Goal: Information Seeking & Learning: Learn about a topic

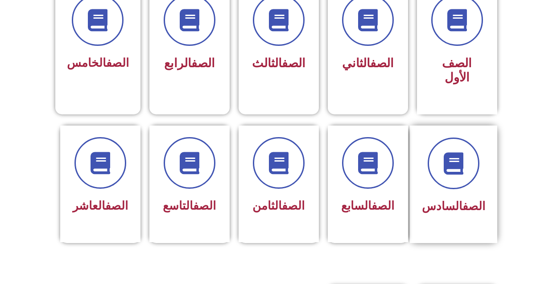
scroll to position [223, 0]
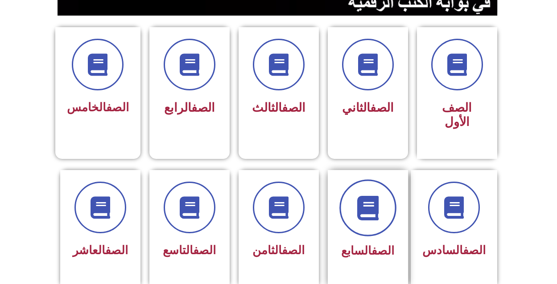
click at [364, 196] on icon at bounding box center [367, 208] width 25 height 25
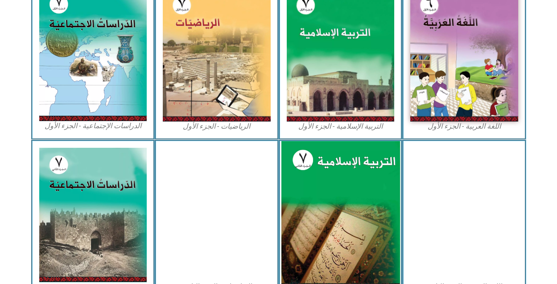
scroll to position [312, 0]
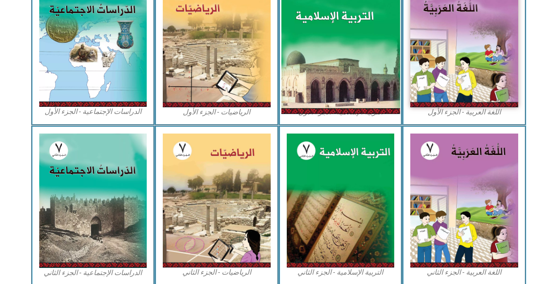
click at [331, 44] on img at bounding box center [340, 40] width 119 height 148
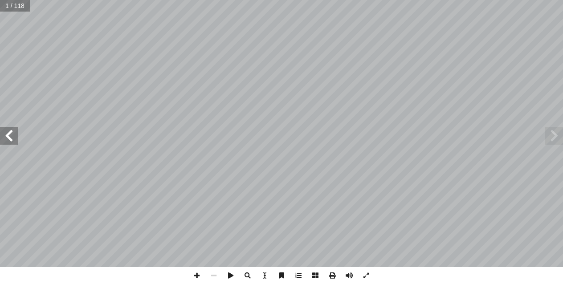
click at [7, 141] on span at bounding box center [9, 136] width 18 height 18
click at [11, 136] on span at bounding box center [9, 136] width 18 height 18
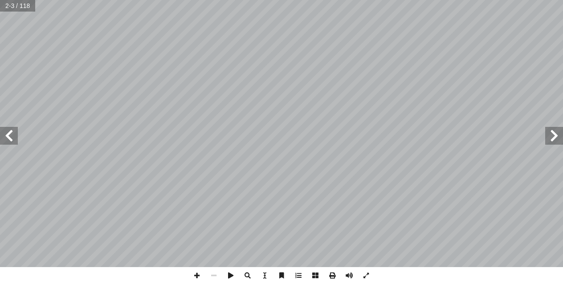
click at [11, 136] on span at bounding box center [9, 136] width 18 height 18
click at [17, 128] on span at bounding box center [9, 136] width 18 height 18
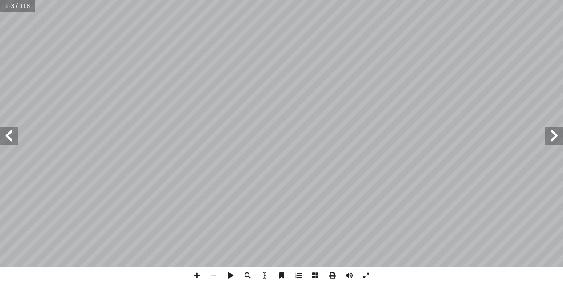
click at [17, 129] on span at bounding box center [9, 136] width 18 height 18
click at [16, 136] on span at bounding box center [9, 136] width 18 height 18
click at [3, 134] on span at bounding box center [9, 136] width 18 height 18
drag, startPoint x: 3, startPoint y: 134, endPoint x: 4, endPoint y: 139, distance: 6.1
click at [4, 139] on span at bounding box center [9, 136] width 18 height 18
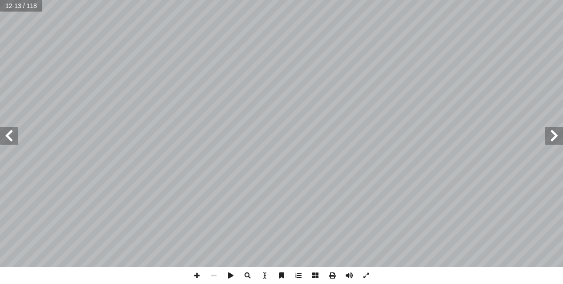
click at [4, 135] on span at bounding box center [9, 136] width 18 height 18
click at [3, 134] on span at bounding box center [9, 136] width 18 height 18
click at [0, 130] on span at bounding box center [9, 136] width 18 height 18
click at [295, 273] on span at bounding box center [298, 275] width 17 height 17
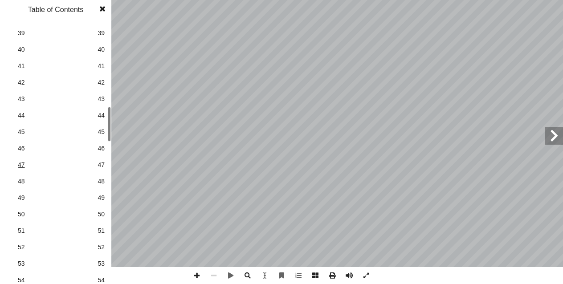
click at [23, 163] on span "47" at bounding box center [56, 164] width 76 height 9
click at [104, 8] on span at bounding box center [102, 9] width 16 height 18
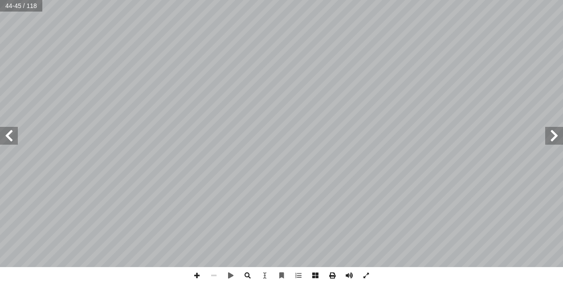
click at [5, 134] on span at bounding box center [9, 136] width 18 height 18
click at [9, 142] on span at bounding box center [9, 136] width 18 height 18
click at [13, 129] on span at bounding box center [9, 136] width 18 height 18
click at [248, 284] on div "46 ط � نش لى الجار. إ ا حسان إ ال� ِ ور ُ خرى من ص أ ا ً ورا ُ ص ُ ذكر أ ا ر: �…" at bounding box center [285, 142] width 570 height 285
click at [563, 81] on html "الصفحة الرئيسية الصف الأول الصف الثاني الصف الثالث الصف الرابع الصف الخامس الصف…" at bounding box center [285, 40] width 570 height 81
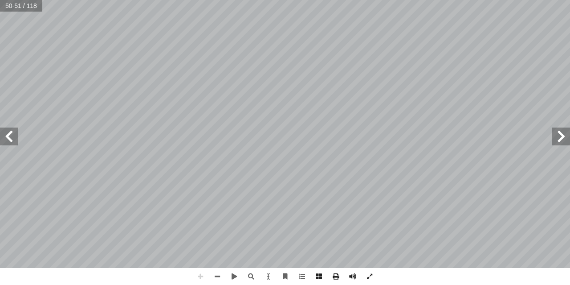
click at [503, 209] on div "46 ط � نش لى الجار. إ ا حسان إ ال� ِ ور ُ خرى من ص أ ا ً ورا ُ ص ُ ذكر أ ا ر: �…" at bounding box center [285, 142] width 570 height 285
click at [8, 132] on span at bounding box center [9, 136] width 18 height 18
